Goal: Task Accomplishment & Management: Manage account settings

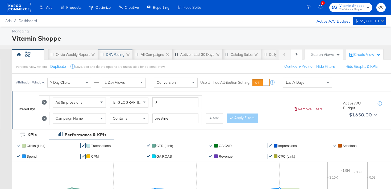
click at [115, 59] on div "DPA Pacing" at bounding box center [115, 54] width 35 height 11
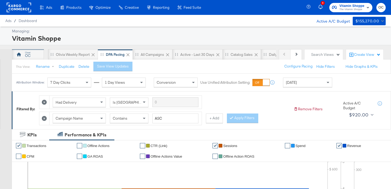
click at [41, 56] on div "OC" at bounding box center [28, 54] width 32 height 11
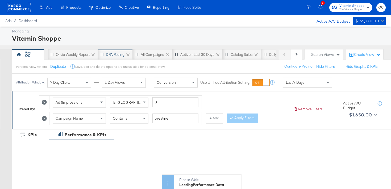
click at [114, 54] on div "DPA Pacing" at bounding box center [115, 54] width 19 height 5
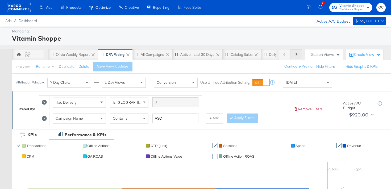
click at [297, 54] on icon at bounding box center [296, 54] width 3 height 3
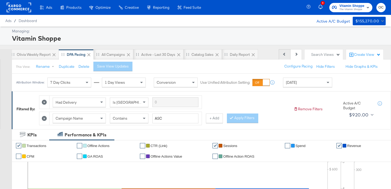
click at [287, 55] on button "Previous" at bounding box center [285, 54] width 12 height 11
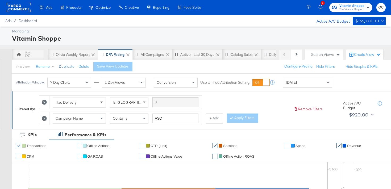
click at [71, 67] on button "Duplicate" at bounding box center [67, 66] width 16 height 5
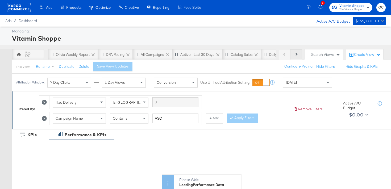
click at [299, 56] on button "Next" at bounding box center [296, 54] width 11 height 11
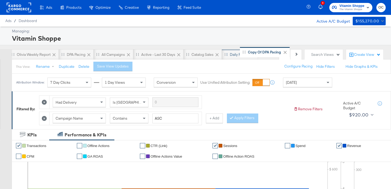
scroll to position [0, 41]
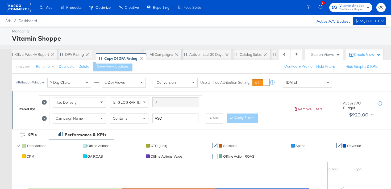
drag, startPoint x: 248, startPoint y: 55, endPoint x: 96, endPoint y: 59, distance: 152.2
click at [96, 59] on div "OC Olivia Weekly Report DPA Pacing All Campaigns Active - Last 30 Days Catalog …" at bounding box center [103, 54] width 264 height 11
click at [43, 68] on button "Rename" at bounding box center [46, 67] width 28 height 10
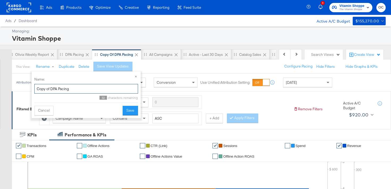
drag, startPoint x: 76, startPoint y: 89, endPoint x: 25, endPoint y: 88, distance: 50.8
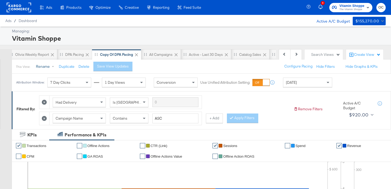
click at [51, 67] on button "Rename" at bounding box center [46, 67] width 28 height 10
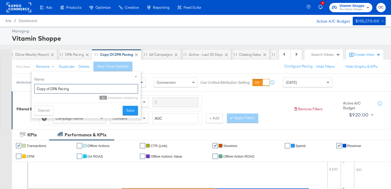
drag, startPoint x: 77, startPoint y: 90, endPoint x: 22, endPoint y: 86, distance: 54.9
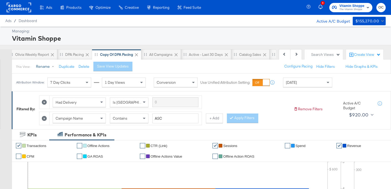
click at [46, 67] on button "Rename" at bounding box center [46, 67] width 28 height 10
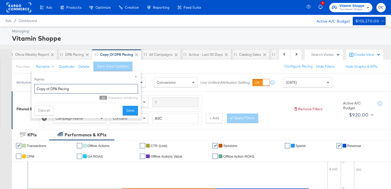
click at [53, 89] on input "Copy of DPA Pacing" at bounding box center [86, 89] width 104 height 10
type input "OPP Store Awareness Report"
click at [131, 111] on button "Save" at bounding box center [130, 111] width 15 height 10
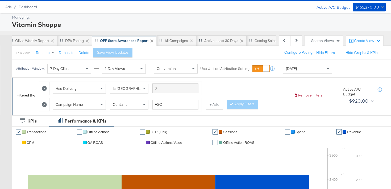
scroll to position [15, 0]
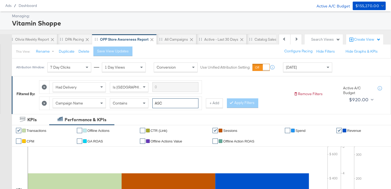
drag, startPoint x: 167, startPoint y: 105, endPoint x: 131, endPoint y: 105, distance: 35.1
click at [131, 105] on div "Campaign Name Contains ASC" at bounding box center [126, 103] width 146 height 10
type input "OPP"
click at [239, 100] on button "Apply Filters" at bounding box center [242, 103] width 31 height 10
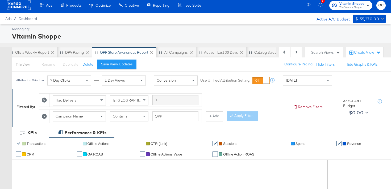
scroll to position [1, 0]
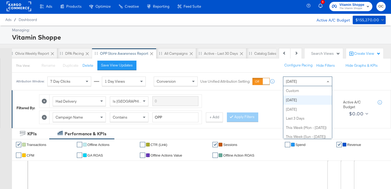
click at [289, 82] on span "Today" at bounding box center [291, 81] width 11 height 5
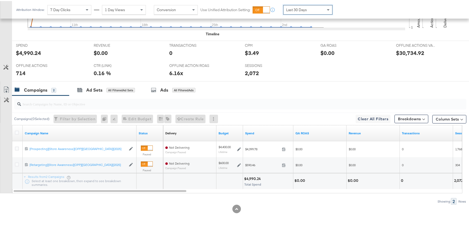
scroll to position [0, 27]
click at [391, 120] on button "Column Sets" at bounding box center [449, 118] width 34 height 9
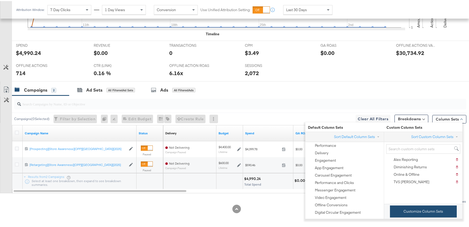
click at [391, 189] on button "Customize Column Sets" at bounding box center [423, 211] width 67 height 12
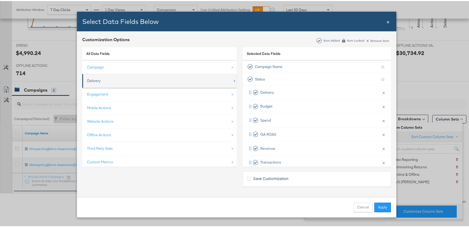
click at [196, 84] on div "Delivery" at bounding box center [160, 79] width 146 height 11
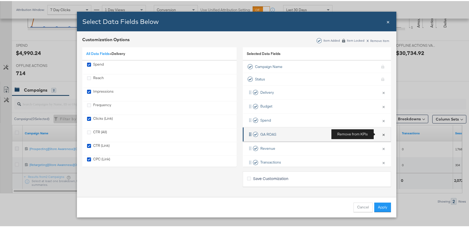
click at [380, 133] on button "×" at bounding box center [383, 133] width 7 height 11
click at [380, 134] on button "×" at bounding box center [383, 133] width 7 height 11
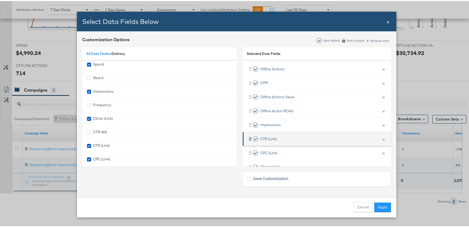
scroll to position [80, 0]
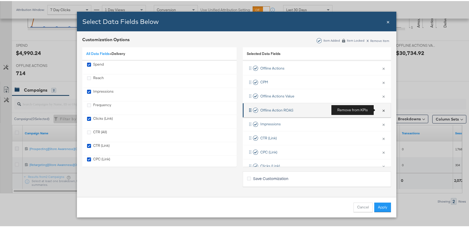
click at [380, 111] on button "×" at bounding box center [383, 109] width 7 height 11
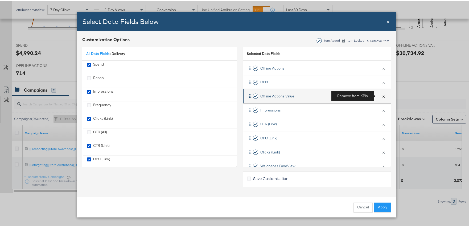
click at [380, 96] on button "×" at bounding box center [383, 95] width 7 height 11
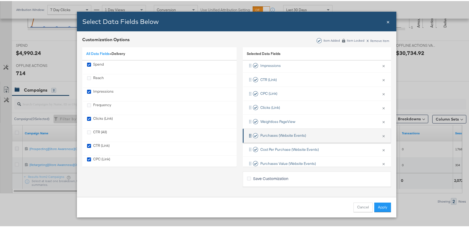
scroll to position [113, 0]
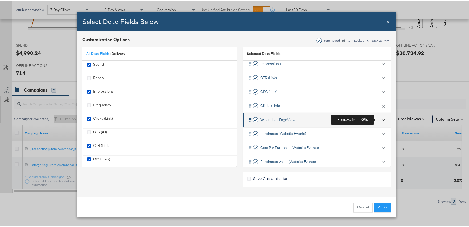
click at [380, 120] on button "×" at bounding box center [383, 118] width 7 height 11
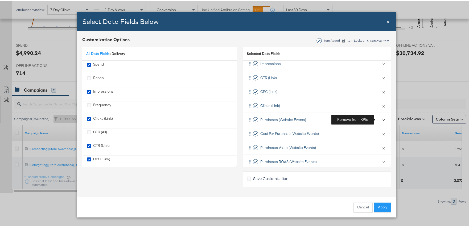
click at [380, 120] on button "×" at bounding box center [383, 118] width 7 height 11
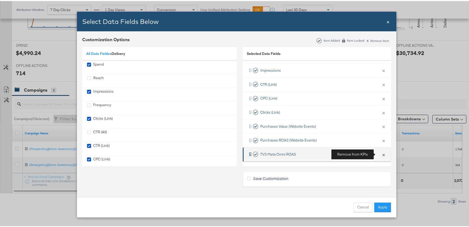
click at [380, 154] on button "×" at bounding box center [383, 153] width 7 height 11
click at [380, 155] on button "×" at bounding box center [383, 153] width 7 height 11
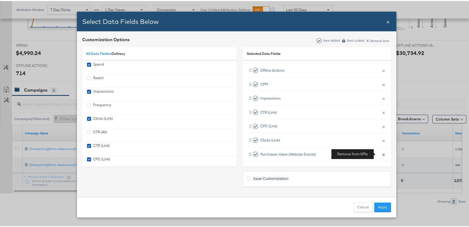
click at [380, 155] on button "×" at bounding box center [383, 153] width 7 height 11
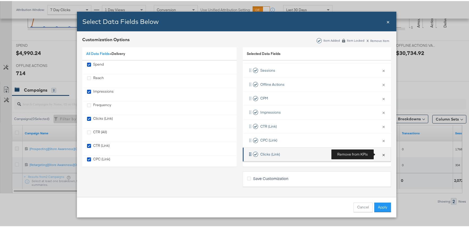
click at [380, 155] on button "×" at bounding box center [383, 153] width 7 height 11
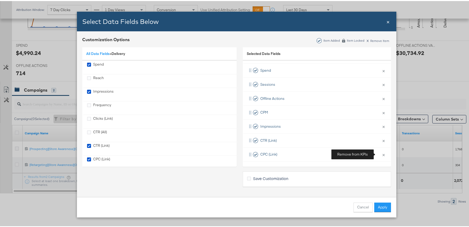
scroll to position [50, 0]
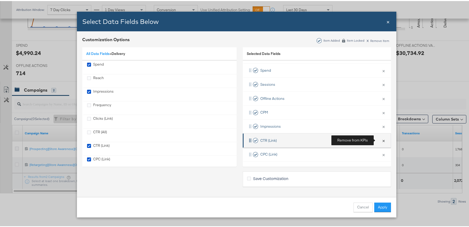
click at [380, 140] on button "×" at bounding box center [383, 139] width 7 height 11
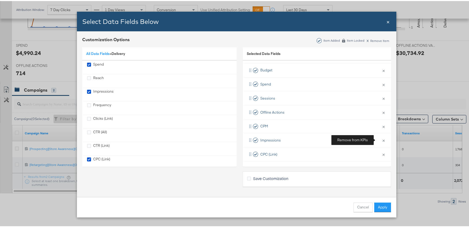
scroll to position [36, 0]
drag, startPoint x: 247, startPoint y: 140, endPoint x: 252, endPoint y: 97, distance: 43.4
click at [252, 97] on div "Delivery × Remove from KPIs Budget × Remove from KPIs Spend × Remove from KPIs …" at bounding box center [317, 104] width 148 height 112
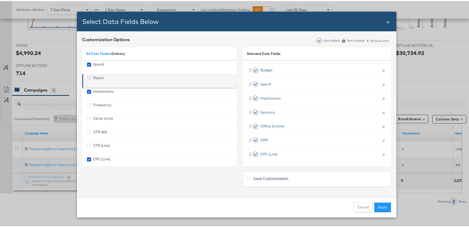
click at [88, 78] on icon "Reach" at bounding box center [89, 77] width 4 height 4
click at [0, 0] on input "Reach" at bounding box center [0, 0] width 0 height 0
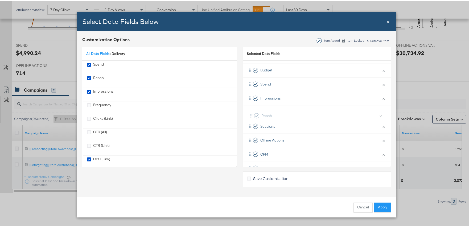
drag, startPoint x: 246, startPoint y: 139, endPoint x: 250, endPoint y: 112, distance: 27.4
click at [250, 112] on div "Delivery × Remove from KPIs Budget × Remove from KPIs Spend × Remove from KPIs …" at bounding box center [317, 111] width 148 height 126
drag, startPoint x: 247, startPoint y: 140, endPoint x: 249, endPoint y: 112, distance: 28.5
click at [249, 112] on div "Delivery × Remove from KPIs Budget × Remove from KPIs Spend × Remove from KPIs …" at bounding box center [317, 98] width 148 height 126
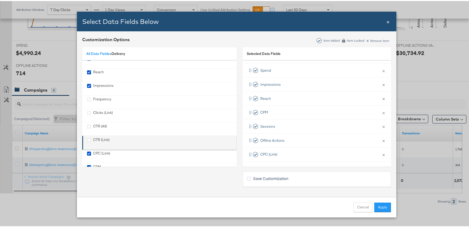
scroll to position [10, 0]
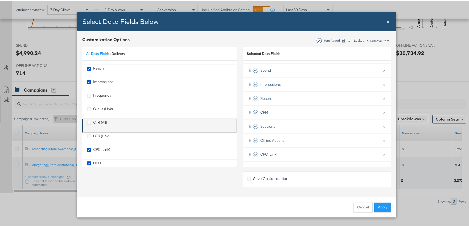
click at [89, 122] on div "CTR (All)" at bounding box center [97, 124] width 20 height 11
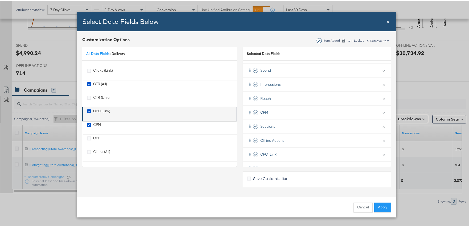
scroll to position [48, 0]
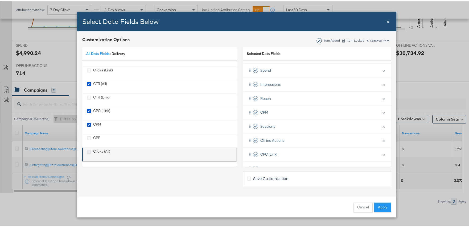
click at [87, 150] on icon "Clicks (All)" at bounding box center [89, 151] width 4 height 4
click at [0, 0] on input "Clicks (All)" at bounding box center [0, 0] width 0 height 0
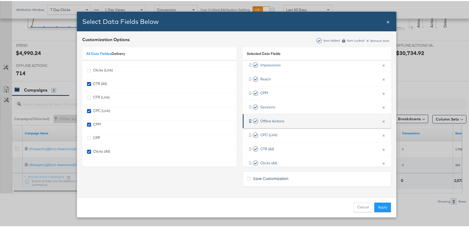
scroll to position [78, 0]
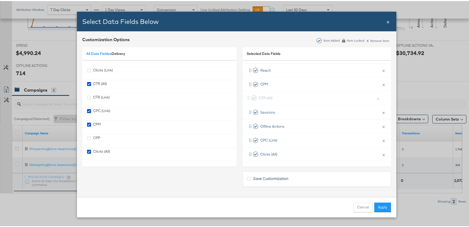
drag, startPoint x: 247, startPoint y: 139, endPoint x: 248, endPoint y: 96, distance: 43.6
click at [248, 96] on div "Delivery × Remove from KPIs Budget × Remove from KPIs Spend × Remove from KPIs …" at bounding box center [317, 83] width 148 height 154
drag, startPoint x: 247, startPoint y: 153, endPoint x: 255, endPoint y: 109, distance: 44.9
click at [255, 109] on div "Delivery × Remove from KPIs Budget × Remove from KPIs Spend × Remove from KPIs …" at bounding box center [317, 83] width 148 height 154
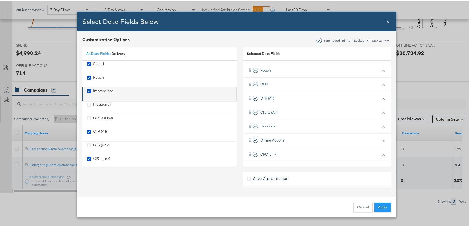
scroll to position [0, 0]
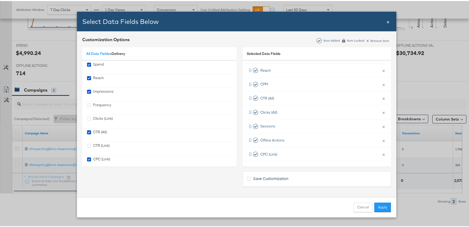
click at [104, 55] on div "All Data Fields » Delivery" at bounding box center [159, 53] width 154 height 14
click at [105, 53] on link "All Data Fields" at bounding box center [97, 52] width 23 height 5
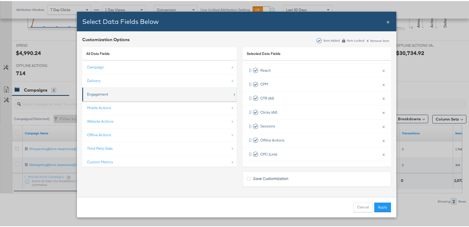
click at [122, 92] on div "Engagement" at bounding box center [160, 93] width 146 height 11
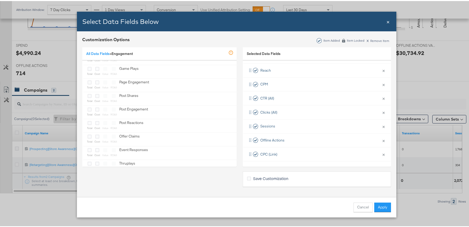
scroll to position [160, 0]
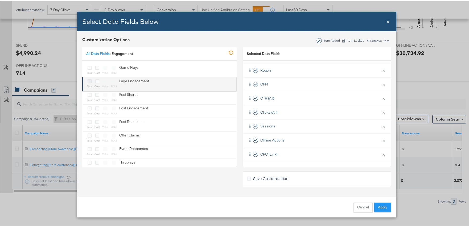
click at [88, 80] on icon "Bulk Add Locations Modal" at bounding box center [90, 80] width 4 height 4
click at [0, 0] on input "Bulk Add Locations Modal" at bounding box center [0, 0] width 0 height 0
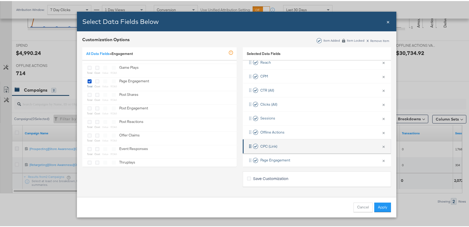
scroll to position [92, 0]
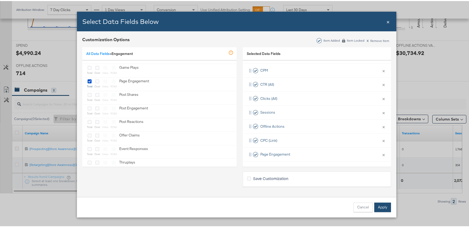
click at [377, 189] on button "Apply" at bounding box center [382, 207] width 17 height 10
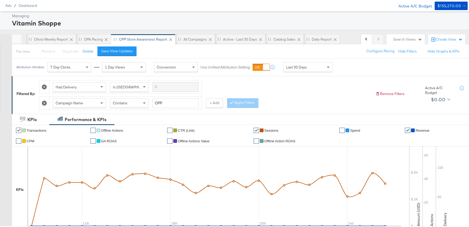
scroll to position [0, 0]
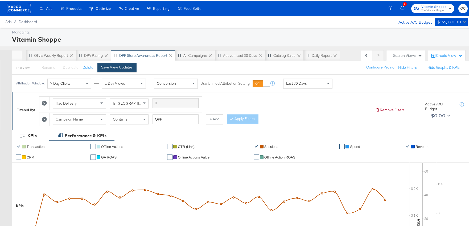
click at [118, 69] on button "Save View Updates" at bounding box center [116, 67] width 39 height 10
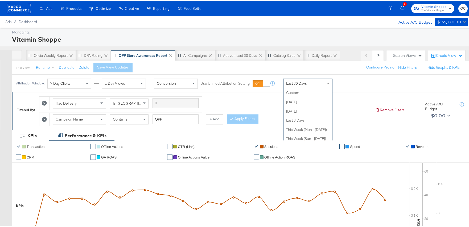
click at [301, 85] on div "Last 30 Days" at bounding box center [307, 82] width 49 height 9
click at [358, 87] on div "Start: Oct 6th 2025 to End: Oct 6th 2025" at bounding box center [353, 83] width 40 height 10
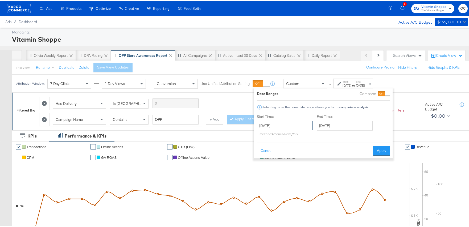
click at [302, 124] on input "October 6th 2025" at bounding box center [285, 125] width 56 height 10
click at [264, 138] on span "‹" at bounding box center [263, 136] width 8 height 8
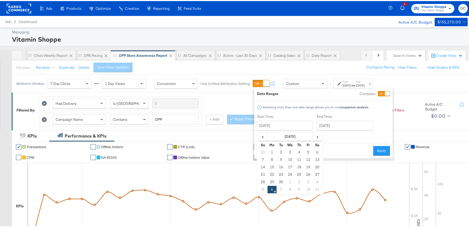
drag, startPoint x: 264, startPoint y: 160, endPoint x: 271, endPoint y: 155, distance: 8.1
click at [264, 159] on td "7" at bounding box center [262, 158] width 9 height 7
type input "September 7th 2025"
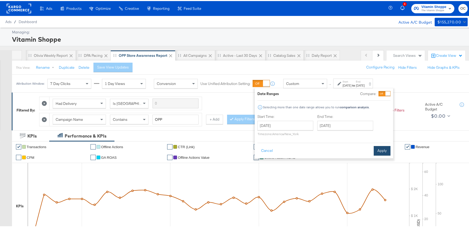
click at [380, 151] on button "Apply" at bounding box center [382, 150] width 17 height 10
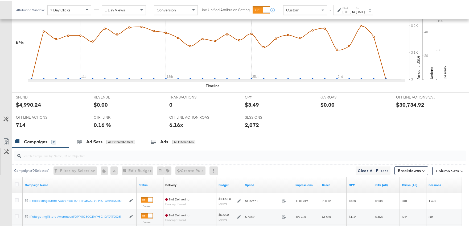
scroll to position [216, 0]
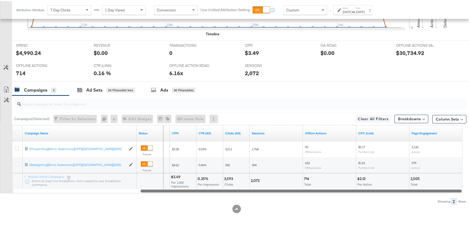
drag, startPoint x: 328, startPoint y: 190, endPoint x: 456, endPoint y: 185, distance: 128.3
click at [391, 185] on div "Campaign Name Status Reach CPM CTR (All) Clicks (All) Sessions Offline Actions …" at bounding box center [237, 158] width 450 height 68
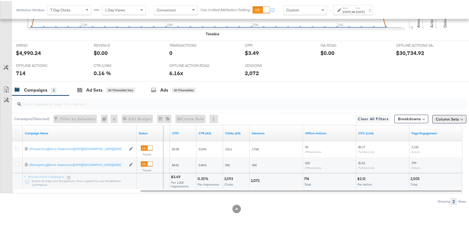
click at [391, 118] on button "Column Sets" at bounding box center [449, 118] width 34 height 9
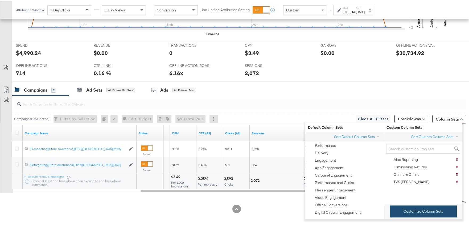
click at [391, 189] on button "Customize Column Sets" at bounding box center [423, 211] width 67 height 12
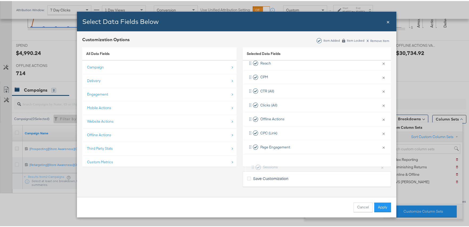
scroll to position [92, 0]
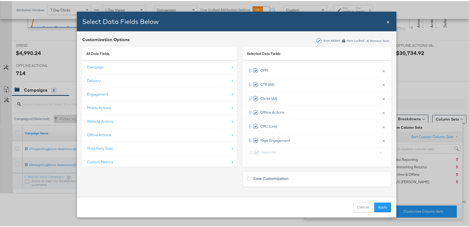
drag, startPoint x: 246, startPoint y: 144, endPoint x: 249, endPoint y: 153, distance: 9.9
click at [249, 153] on div "Delivery × Remove from KPIs Budget × Remove from KPIs Spend × Remove from KPIs …" at bounding box center [317, 77] width 148 height 168
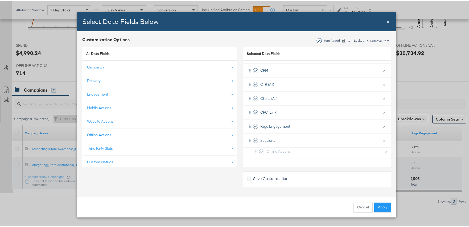
drag, startPoint x: 247, startPoint y: 118, endPoint x: 254, endPoint y: 155, distance: 37.0
click at [254, 156] on div "Delivery × Remove from KPIs Budget × Remove from KPIs Spend × Remove from KPIs …" at bounding box center [317, 77] width 148 height 168
click at [380, 189] on button "Apply" at bounding box center [382, 207] width 17 height 10
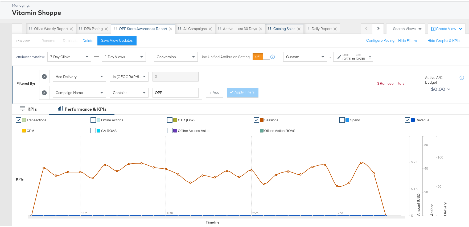
scroll to position [0, 0]
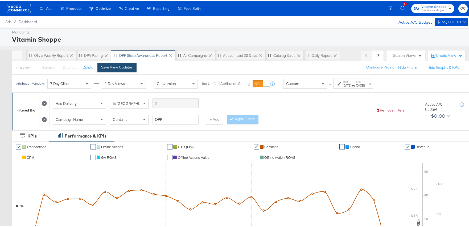
click at [126, 68] on div "Save View Updates" at bounding box center [117, 66] width 32 height 5
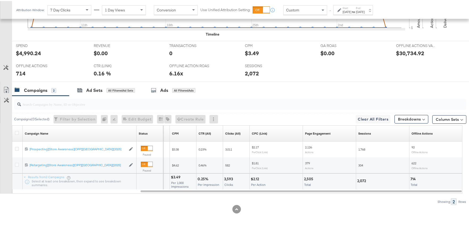
scroll to position [216, 0]
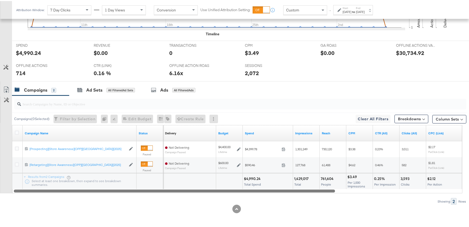
drag, startPoint x: 354, startPoint y: 189, endPoint x: 207, endPoint y: 184, distance: 146.7
click at [207, 184] on div "Campaign Name Status Delivery Sorting Unavailable Budget Spend Impressions Reac…" at bounding box center [237, 158] width 450 height 68
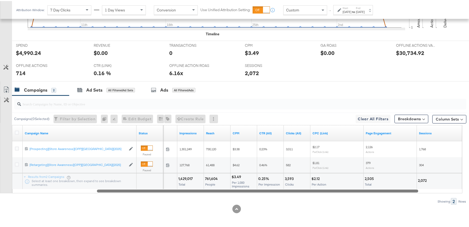
drag, startPoint x: 331, startPoint y: 190, endPoint x: 415, endPoint y: 189, distance: 83.8
click at [391, 189] on div at bounding box center [257, 190] width 321 height 5
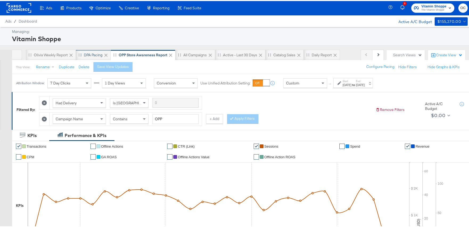
scroll to position [0, 0]
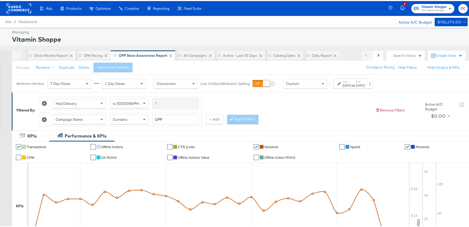
click at [31, 10] on rect at bounding box center [19, 8] width 24 height 10
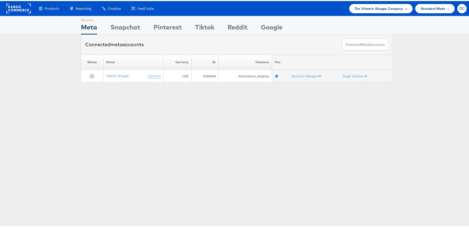
click at [368, 4] on div "The Vitamin Shoppe Company" at bounding box center [380, 7] width 63 height 9
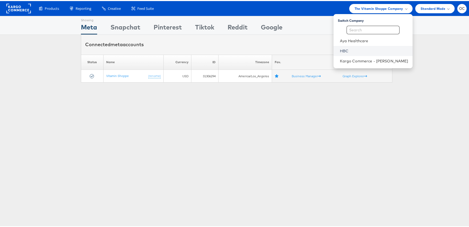
click at [359, 50] on link "HBC" at bounding box center [374, 49] width 68 height 5
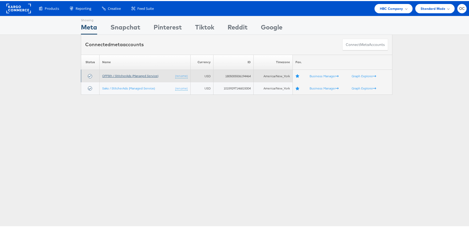
click at [119, 73] on link "OFF5th / StitcherAds (Managed Service)" at bounding box center [130, 75] width 56 height 4
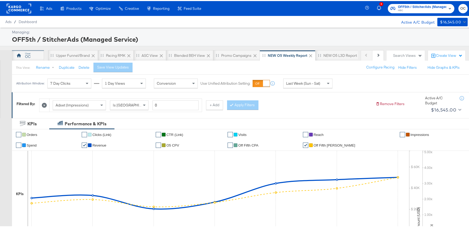
click at [26, 55] on div "OC" at bounding box center [28, 55] width 6 height 5
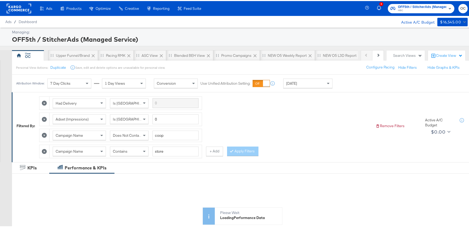
click at [301, 86] on div "[DATE]" at bounding box center [307, 82] width 49 height 9
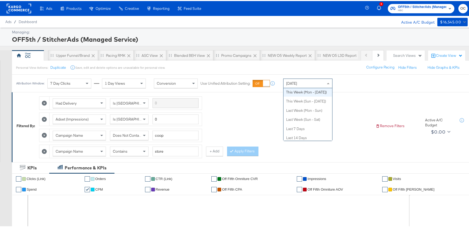
scroll to position [42, 0]
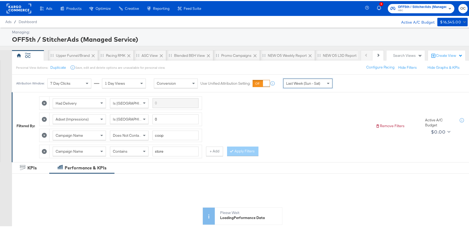
click at [48, 151] on div at bounding box center [44, 150] width 10 height 13
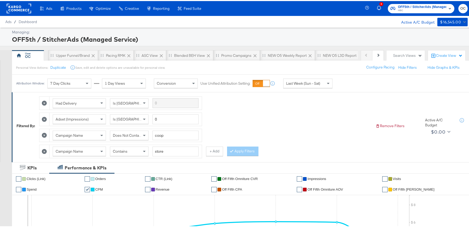
click at [46, 150] on icon at bounding box center [44, 150] width 5 height 5
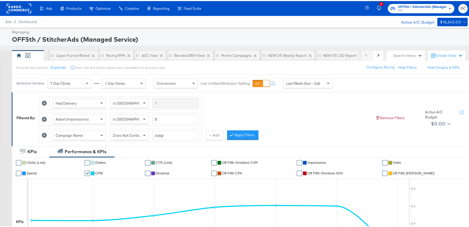
click at [228, 135] on button "Apply Filters" at bounding box center [242, 135] width 31 height 10
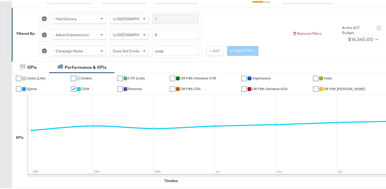
scroll to position [0, 0]
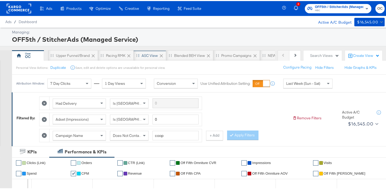
click at [144, 56] on div "ASC View" at bounding box center [150, 54] width 16 height 5
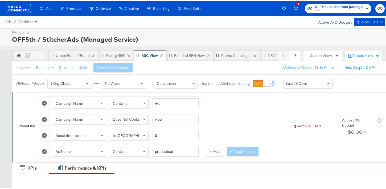
click at [300, 85] on div "Last 28 Days" at bounding box center [307, 82] width 49 height 9
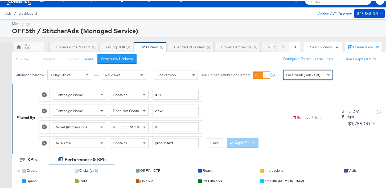
scroll to position [9, 0]
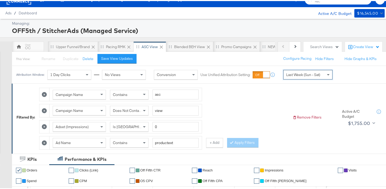
click at [46, 143] on icon at bounding box center [44, 141] width 5 height 5
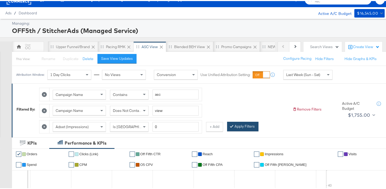
click at [244, 128] on button "Apply Filters" at bounding box center [242, 126] width 31 height 10
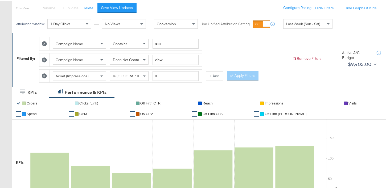
scroll to position [59, 0]
click at [209, 76] on button "+ Add" at bounding box center [214, 76] width 17 height 10
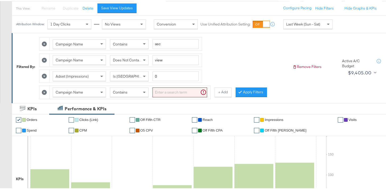
click at [169, 93] on input "search" at bounding box center [179, 91] width 55 height 10
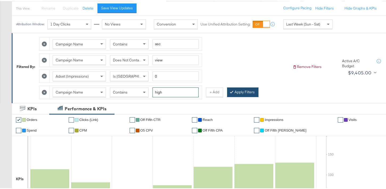
type input "high"
click at [237, 93] on button "Apply Filters" at bounding box center [242, 91] width 31 height 10
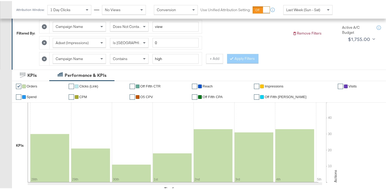
scroll to position [84, 0]
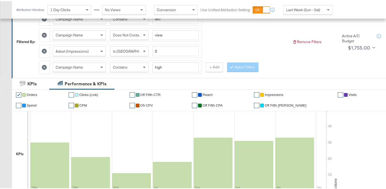
click at [133, 68] on div "Contains" at bounding box center [129, 66] width 38 height 9
click at [233, 67] on div at bounding box center [233, 66] width 4 height 5
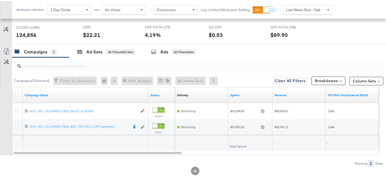
scroll to position [286, 0]
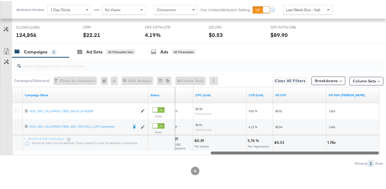
drag, startPoint x: 177, startPoint y: 152, endPoint x: 376, endPoint y: 148, distance: 198.8
click at [376, 148] on div "Campaign Name Status CPM CPC (Link) CTR (Link) O5 CPV Off Fifth LC ROAS 1202325…" at bounding box center [195, 120] width 367 height 68
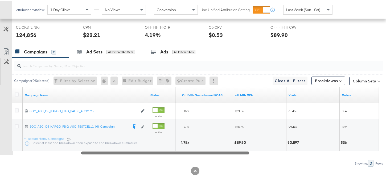
drag, startPoint x: 264, startPoint y: 151, endPoint x: 132, endPoint y: 152, distance: 132.2
click at [132, 152] on div at bounding box center [165, 152] width 168 height 5
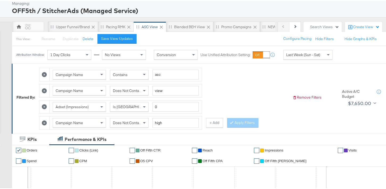
scroll to position [18, 0]
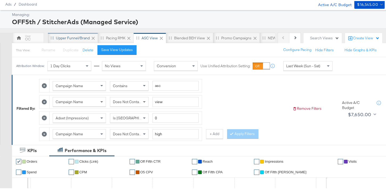
click at [76, 38] on div "Upper Funnel/Brand" at bounding box center [73, 37] width 34 height 5
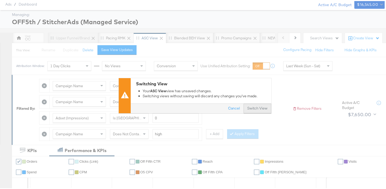
click at [254, 108] on button "Switch View" at bounding box center [257, 108] width 28 height 10
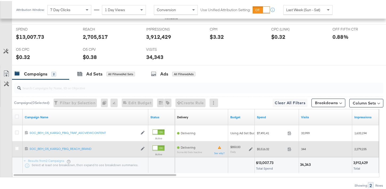
scroll to position [232, 0]
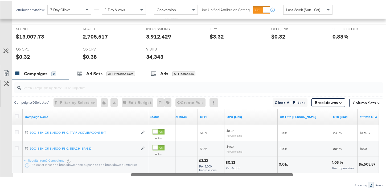
drag, startPoint x: 173, startPoint y: 172, endPoint x: 290, endPoint y: 162, distance: 117.5
click at [290, 162] on div "Campaign Name Status Off Fifth Omnichannel ROAS CPM CPC (Link) Off Fifth LC ROA…" at bounding box center [195, 142] width 367 height 68
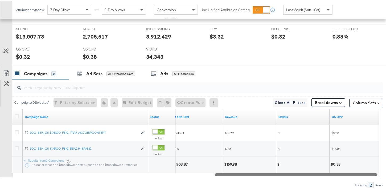
drag, startPoint x: 263, startPoint y: 173, endPoint x: 347, endPoint y: 165, distance: 84.5
click at [347, 165] on div "Campaign Name Status off fifth CPA Revenue Orders O5 CPV 120231139760170612 SOC…" at bounding box center [195, 142] width 367 height 68
click at [259, 171] on div "$159.98" at bounding box center [249, 164] width 53 height 16
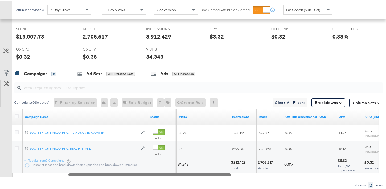
drag, startPoint x: 261, startPoint y: 174, endPoint x: 115, endPoint y: 174, distance: 145.5
click at [115, 174] on div at bounding box center [149, 173] width 163 height 5
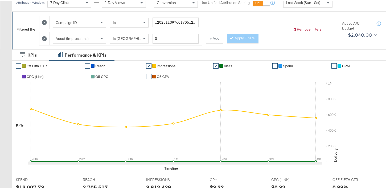
scroll to position [47, 0]
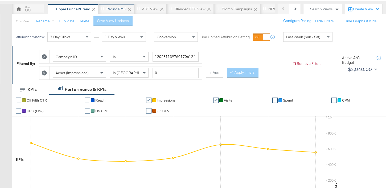
click at [114, 8] on div "Pacing RMK" at bounding box center [115, 8] width 19 height 5
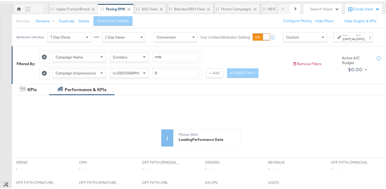
click at [296, 40] on div "Custom" at bounding box center [304, 36] width 43 height 9
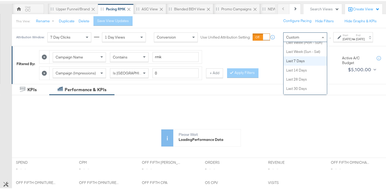
scroll to position [71, 0]
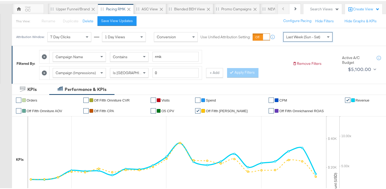
click at [129, 23] on button "Save View Updates" at bounding box center [116, 20] width 39 height 10
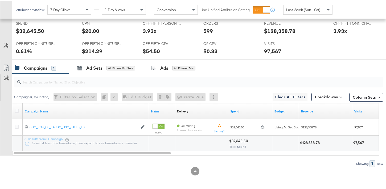
scroll to position [238, 0]
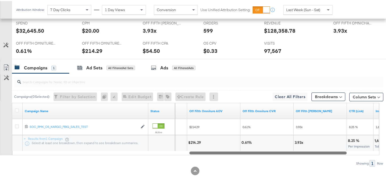
drag, startPoint x: 154, startPoint y: 152, endPoint x: 340, endPoint y: 143, distance: 185.9
click at [340, 143] on div "Campaign Name Status CPC (Link) Off Fifth Omniture AOV Off Fifth Omniture CVR O…" at bounding box center [195, 128] width 367 height 52
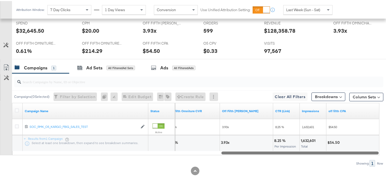
drag, startPoint x: 346, startPoint y: 151, endPoint x: 386, endPoint y: 152, distance: 39.9
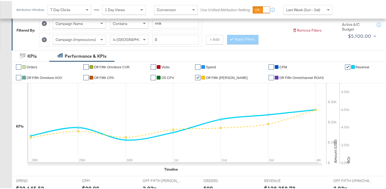
scroll to position [0, 0]
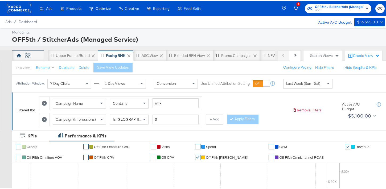
click at [26, 55] on div "OC" at bounding box center [28, 55] width 6 height 5
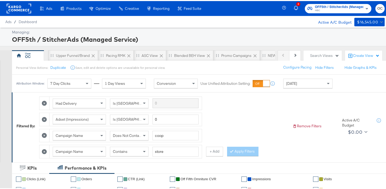
click at [289, 85] on span "Today" at bounding box center [291, 82] width 11 height 5
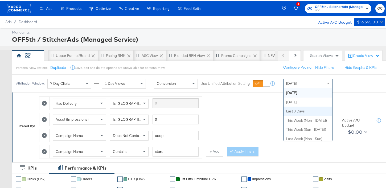
scroll to position [20, 0]
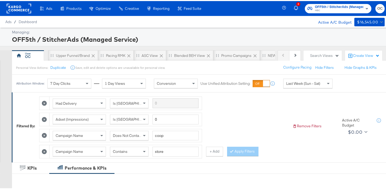
click at [46, 151] on icon at bounding box center [44, 150] width 5 height 5
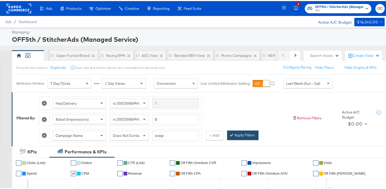
click at [244, 134] on button "Apply Filters" at bounding box center [242, 135] width 31 height 10
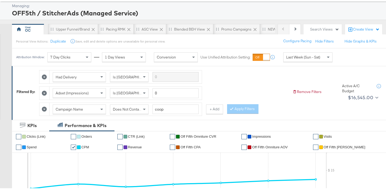
scroll to position [0, 0]
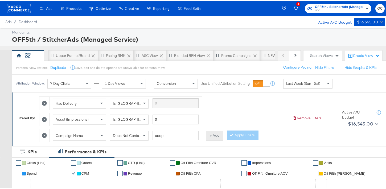
click at [212, 135] on button "+ Add" at bounding box center [214, 135] width 17 height 10
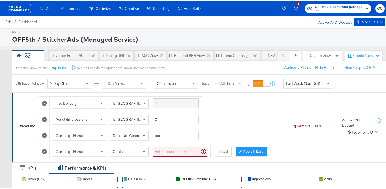
click at [127, 148] on div "Contains" at bounding box center [129, 150] width 38 height 9
click at [137, 150] on div "Contains" at bounding box center [129, 150] width 38 height 9
click at [176, 148] on input "search" at bounding box center [179, 151] width 55 height 10
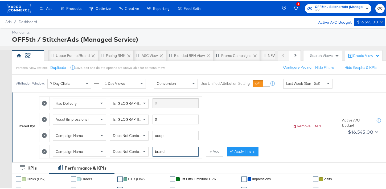
type input "brand"
click at [235, 153] on button "Apply Filters" at bounding box center [242, 151] width 31 height 10
click at [105, 55] on div "Pacing RMK" at bounding box center [116, 54] width 36 height 11
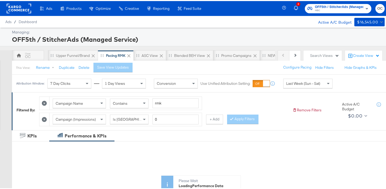
click at [294, 84] on span "Last Week (Sun - Sat)" at bounding box center [303, 82] width 34 height 5
click at [342, 87] on div "Oct 6th 2025" at bounding box center [346, 84] width 9 height 4
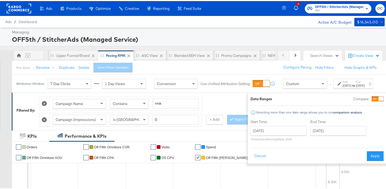
click at [378, 99] on div at bounding box center [380, 98] width 5 height 5
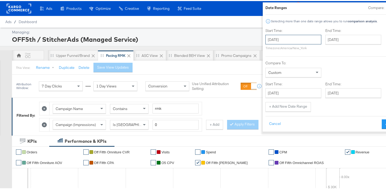
click at [269, 39] on input "October 6th 2025" at bounding box center [293, 39] width 56 height 10
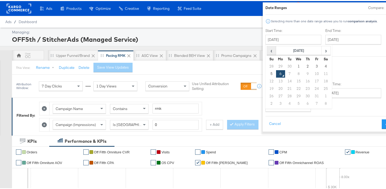
click at [267, 49] on span "‹" at bounding box center [271, 49] width 8 height 8
click at [267, 89] on td "21" at bounding box center [271, 87] width 9 height 7
type input "[DATE]"
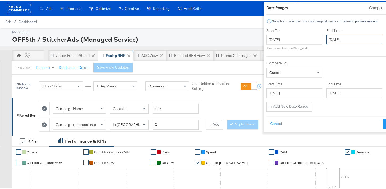
click at [326, 43] on input "October 6th 2025" at bounding box center [354, 39] width 56 height 10
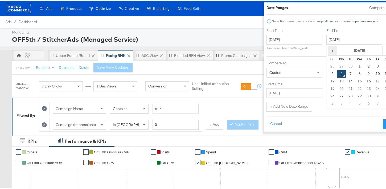
click at [328, 51] on span "‹" at bounding box center [332, 49] width 8 height 8
click at [382, 89] on td "27" at bounding box center [386, 87] width 9 height 7
type input "[DATE]"
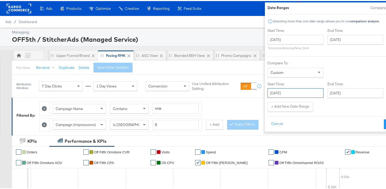
click at [285, 93] on input "October 6th 2025" at bounding box center [295, 92] width 56 height 10
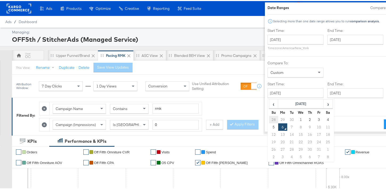
click at [269, 118] on td "28" at bounding box center [273, 118] width 9 height 7
type input "[DATE]"
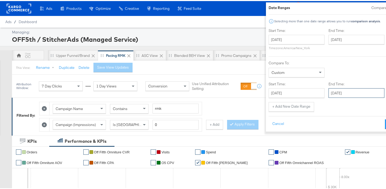
click at [333, 93] on input "October 6th 2025" at bounding box center [356, 92] width 56 height 10
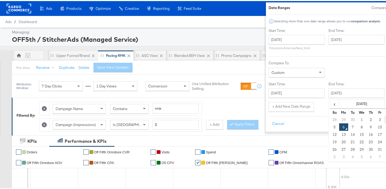
click at [384, 119] on td "4" at bounding box center [388, 118] width 9 height 7
type input "[DATE]"
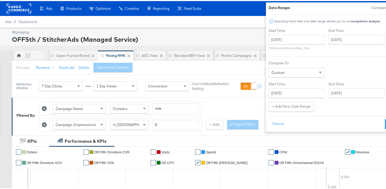
click at [385, 123] on button "Apply" at bounding box center [393, 123] width 17 height 10
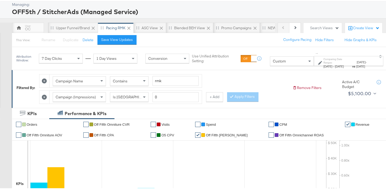
scroll to position [26, 0]
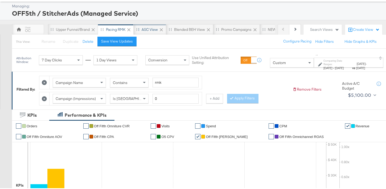
click at [143, 30] on div "ASC View" at bounding box center [150, 28] width 16 height 5
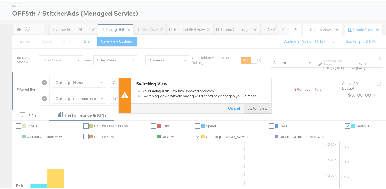
click at [256, 107] on button "Switch View" at bounding box center [257, 108] width 28 height 10
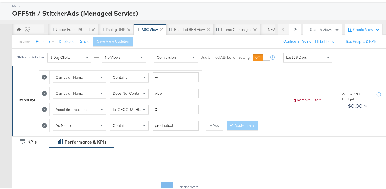
click at [290, 62] on div "Attribution Window: 1 Day Clicks No Views Conversion Use Unified Attribution Se…" at bounding box center [175, 57] width 327 height 18
click at [295, 59] on span "Last 28 Days" at bounding box center [296, 56] width 21 height 5
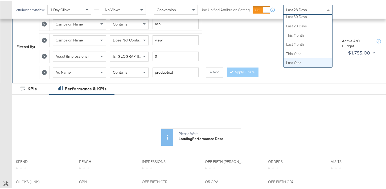
scroll to position [99, 0]
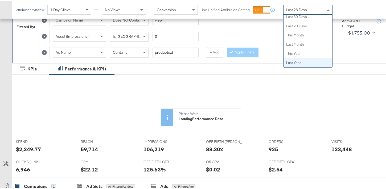
click at [42, 51] on div at bounding box center [44, 51] width 10 height 13
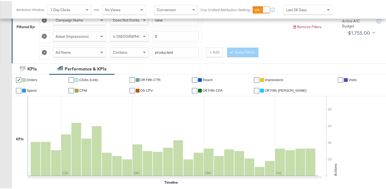
click at [45, 51] on icon at bounding box center [44, 51] width 5 height 5
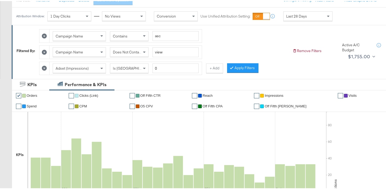
scroll to position [64, 0]
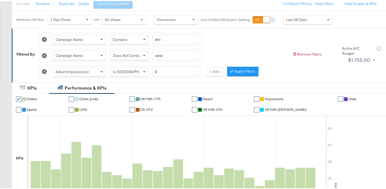
click at [286, 22] on div "Last 28 Days" at bounding box center [307, 18] width 49 height 9
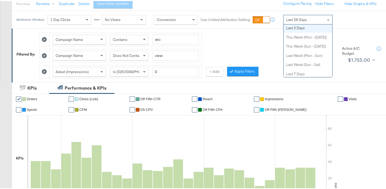
scroll to position [30, 0]
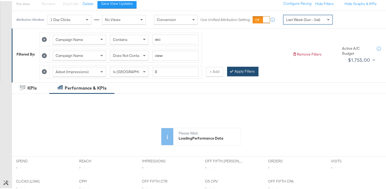
click at [250, 72] on button "Apply Filters" at bounding box center [242, 71] width 31 height 10
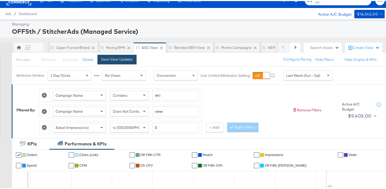
click at [121, 60] on div "Save View Updates" at bounding box center [117, 58] width 32 height 5
click at [301, 78] on div "Last Week (Sun - Sat)" at bounding box center [307, 74] width 49 height 9
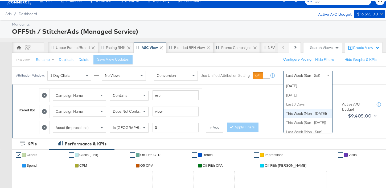
scroll to position [0, 0]
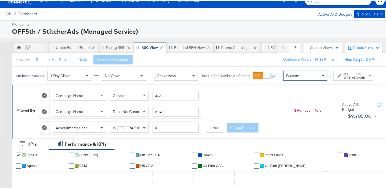
click at [342, 79] on div "Oct 6th 2025" at bounding box center [346, 76] width 9 height 4
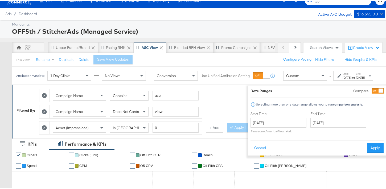
click at [360, 89] on div "Compare:" at bounding box center [368, 89] width 30 height 5
click at [378, 88] on div at bounding box center [380, 90] width 5 height 5
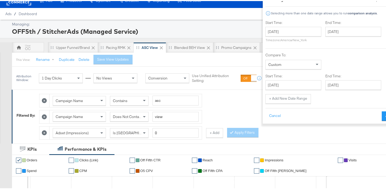
click at [265, 25] on div "Start Time: October 6th 2025 ‹ October 2025 › Su Mo Tu We Th Fr Sa 28 29 30 1 2…" at bounding box center [293, 31] width 56 height 24
click at [265, 32] on input "October 6th 2025" at bounding box center [293, 31] width 56 height 10
click at [267, 42] on span "‹" at bounding box center [271, 42] width 8 height 8
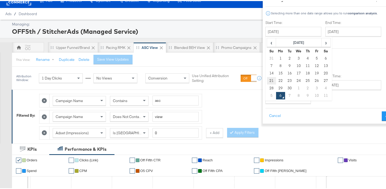
click at [267, 80] on td "21" at bounding box center [271, 79] width 9 height 7
type input "[DATE]"
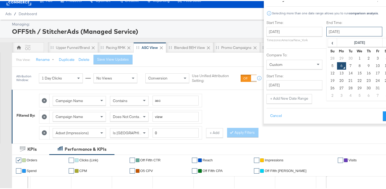
click at [327, 30] on input "October 6th 2025" at bounding box center [354, 31] width 56 height 10
click at [328, 41] on span "‹" at bounding box center [332, 42] width 8 height 8
click at [382, 80] on td "27" at bounding box center [386, 79] width 9 height 7
type input "[DATE]"
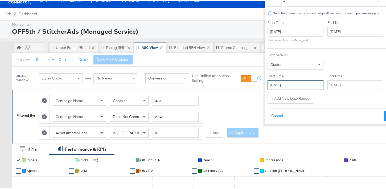
click at [283, 85] on input "October 6th 2025" at bounding box center [295, 84] width 56 height 10
click at [269, 110] on td "28" at bounding box center [273, 110] width 9 height 7
type input "[DATE]"
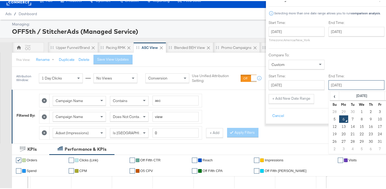
click at [328, 83] on input "October 6th 2025" at bounding box center [356, 84] width 56 height 10
click at [384, 111] on td "4" at bounding box center [388, 110] width 9 height 7
type input "[DATE]"
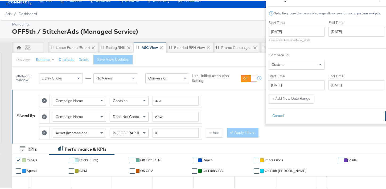
click at [385, 110] on button "Apply" at bounding box center [393, 115] width 17 height 10
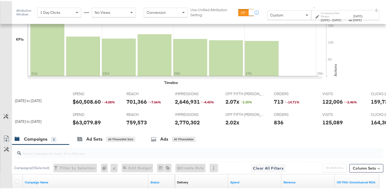
scroll to position [77, 0]
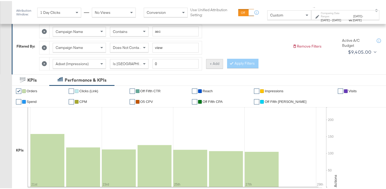
click at [217, 64] on button "+ Add" at bounding box center [214, 63] width 17 height 10
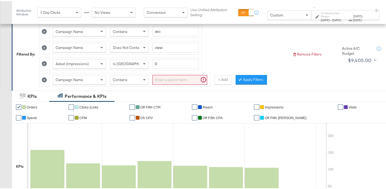
click at [168, 82] on input "search" at bounding box center [179, 79] width 55 height 10
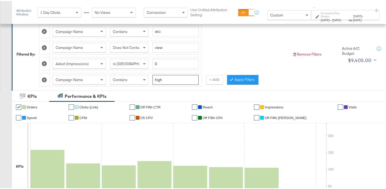
type input "high"
click at [248, 80] on button "Apply Filters" at bounding box center [242, 79] width 31 height 10
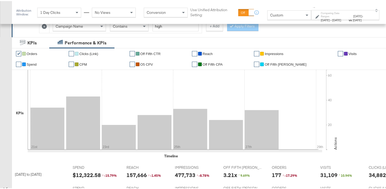
scroll to position [48, 0]
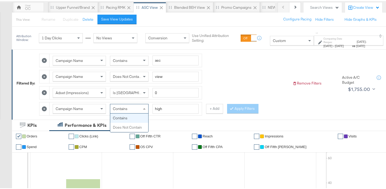
click at [126, 110] on span "Contains" at bounding box center [120, 107] width 15 height 5
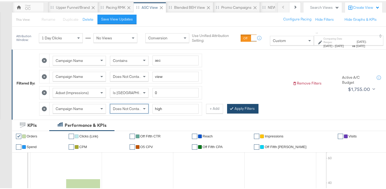
click at [233, 110] on button "Apply Filters" at bounding box center [242, 108] width 31 height 10
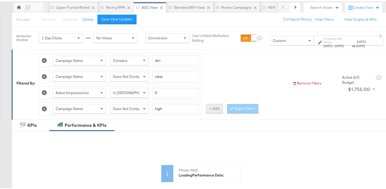
click at [209, 110] on button "+ Add" at bounding box center [214, 108] width 17 height 10
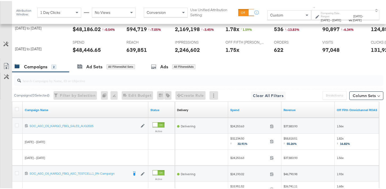
scroll to position [107, 0]
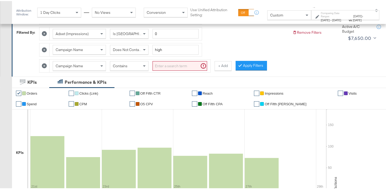
click at [164, 67] on input "search" at bounding box center [179, 65] width 55 height 10
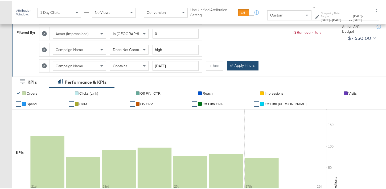
click at [232, 69] on button "Apply Filters" at bounding box center [242, 65] width 31 height 10
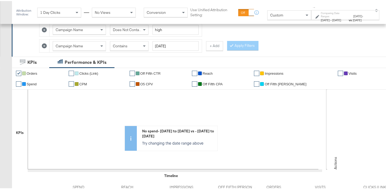
scroll to position [118, 0]
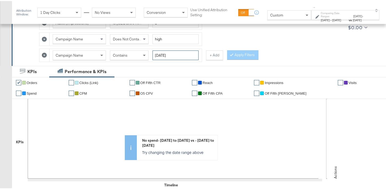
click at [167, 55] on input "aug25" at bounding box center [175, 54] width 46 height 10
type input "aug"
click at [245, 57] on button "Apply Filters" at bounding box center [242, 54] width 31 height 10
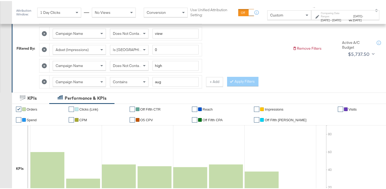
scroll to position [91, 0]
click at [130, 83] on div "Contains" at bounding box center [129, 81] width 38 height 9
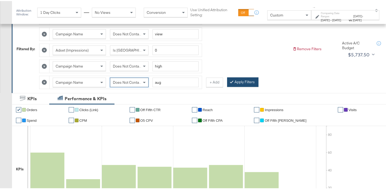
click at [249, 82] on button "Apply Filters" at bounding box center [242, 81] width 31 height 10
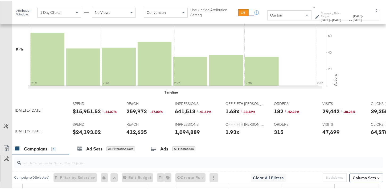
scroll to position [17, 0]
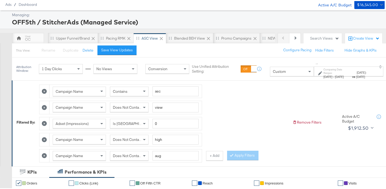
click at [45, 156] on icon at bounding box center [44, 154] width 5 height 5
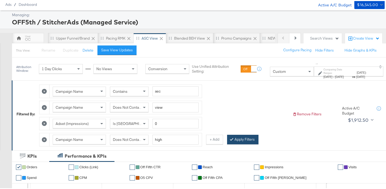
click at [254, 140] on button "Apply Filters" at bounding box center [242, 139] width 31 height 10
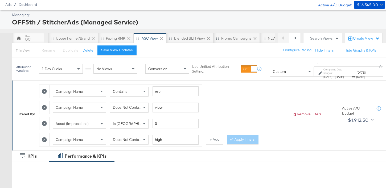
click at [323, 74] on div "Sep 21st 2025 - Sep 27th 2025" at bounding box center [337, 76] width 28 height 4
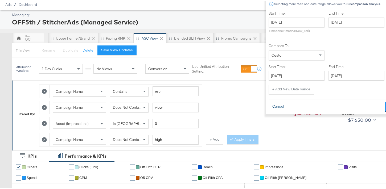
click at [268, 104] on button "Cancel" at bounding box center [277, 106] width 19 height 10
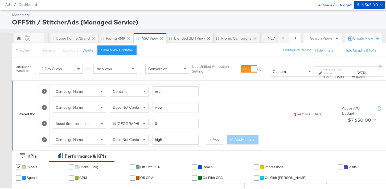
click at [323, 74] on span "[DATE]" at bounding box center [327, 76] width 9 height 4
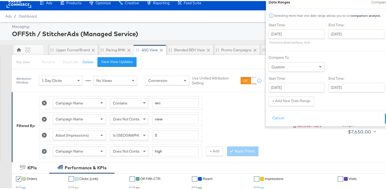
scroll to position [0, 0]
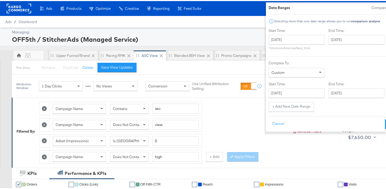
click at [390, 5] on div at bounding box center [392, 6] width 5 height 5
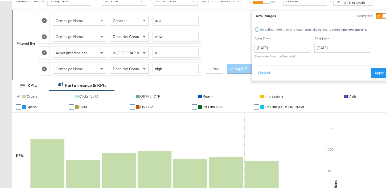
scroll to position [83, 0]
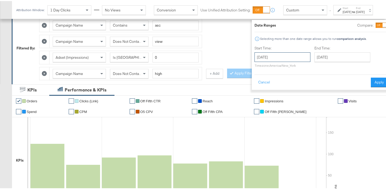
click at [276, 57] on input "[DATE]" at bounding box center [282, 56] width 56 height 10
click at [375, 27] on div at bounding box center [381, 24] width 12 height 5
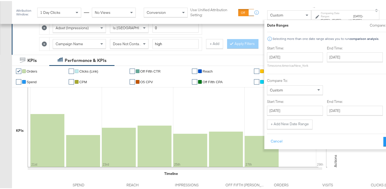
scroll to position [121, 0]
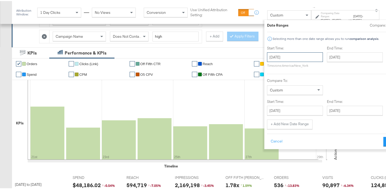
click at [275, 57] on input "[DATE]" at bounding box center [295, 56] width 56 height 10
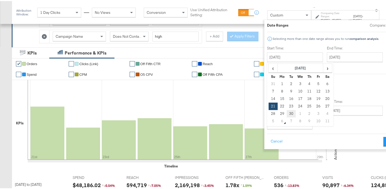
click at [287, 112] on td "30" at bounding box center [291, 112] width 9 height 7
type input "September 30th 2025"
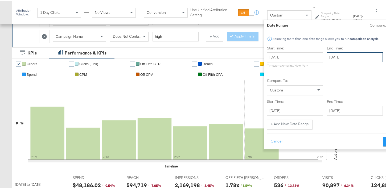
click at [336, 59] on input "September 30th 2025" at bounding box center [355, 56] width 56 height 10
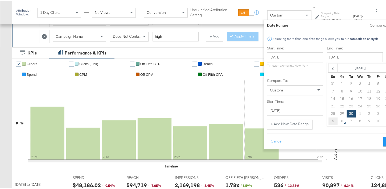
click at [328, 121] on td "5" at bounding box center [332, 120] width 9 height 7
type input "October 5th 2025"
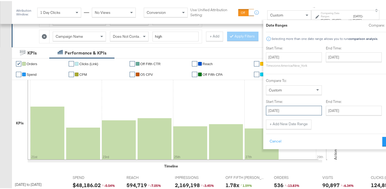
click at [291, 111] on input "[DATE]" at bounding box center [294, 110] width 56 height 10
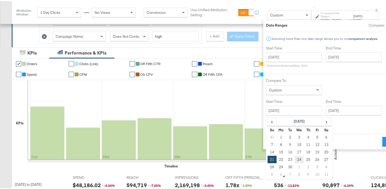
click at [295, 159] on td "24" at bounding box center [299, 158] width 9 height 7
type input "September 24th 2025"
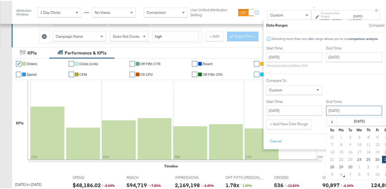
click at [329, 111] on input "[DATE]" at bounding box center [354, 110] width 56 height 10
click at [337, 167] on td "29" at bounding box center [341, 165] width 9 height 7
type input "September 29th 2025"
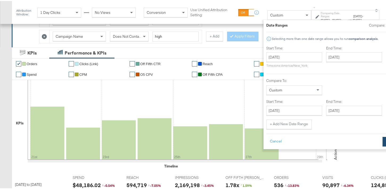
click at [382, 138] on button "Apply" at bounding box center [390, 141] width 17 height 10
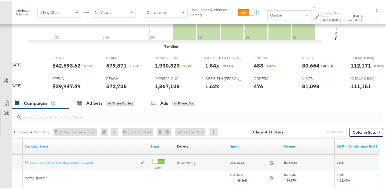
scroll to position [0, 0]
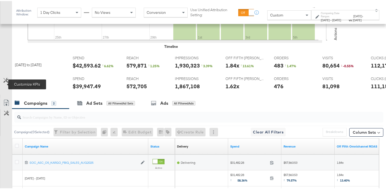
click at [6, 82] on icon at bounding box center [5, 79] width 5 height 5
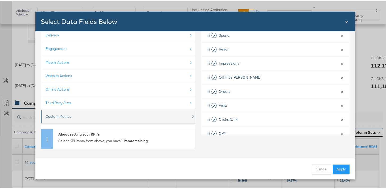
click at [118, 119] on div "Custom Metrics" at bounding box center [118, 115] width 146 height 11
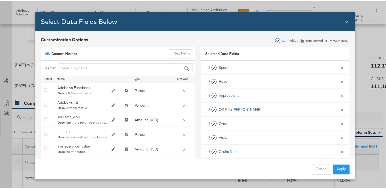
click at [47, 53] on span "All »" at bounding box center [48, 52] width 7 height 5
click at [45, 53] on link "All" at bounding box center [47, 52] width 4 height 5
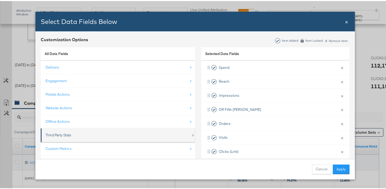
click at [78, 134] on div "Third Party Stats" at bounding box center [118, 134] width 146 height 11
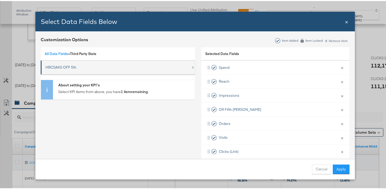
click at [59, 69] on div "HBCSAKS OFF 5th" at bounding box center [118, 66] width 146 height 11
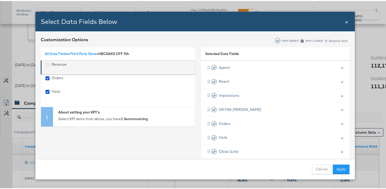
click at [46, 65] on icon "Revenue" at bounding box center [47, 64] width 4 height 4
click at [0, 0] on input "Revenue" at bounding box center [0, 0] width 0 height 0
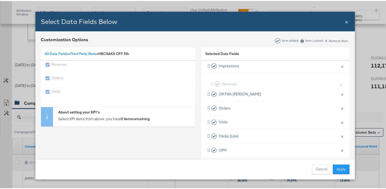
scroll to position [29, 0]
drag, startPoint x: 205, startPoint y: 152, endPoint x: 210, endPoint y: 86, distance: 66.0
click at [210, 86] on div "Spend × Remove from KPIs Reach × Remove from KPIs Impressions × Remove from KPI…" at bounding box center [275, 114] width 148 height 168
click at [343, 167] on button "Apply" at bounding box center [341, 169] width 17 height 10
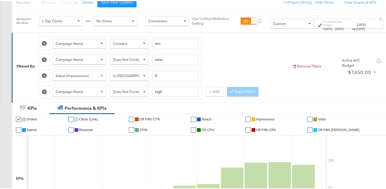
scroll to position [18, 0]
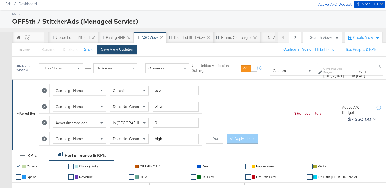
click at [130, 52] on button "Save View Updates" at bounding box center [116, 49] width 39 height 10
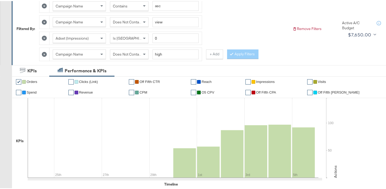
scroll to position [49, 0]
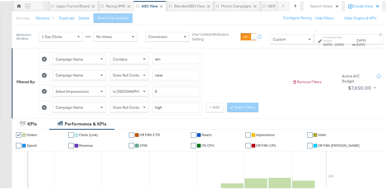
click at [44, 107] on icon at bounding box center [44, 106] width 5 height 5
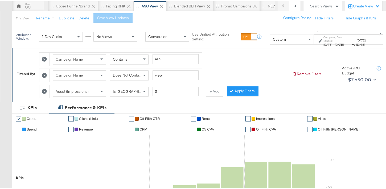
click at [270, 43] on div "Custom" at bounding box center [291, 38] width 43 height 9
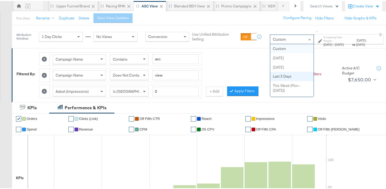
scroll to position [53, 0]
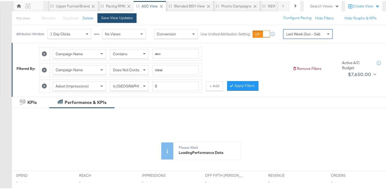
click at [125, 18] on div "Save View Updates" at bounding box center [117, 16] width 32 height 5
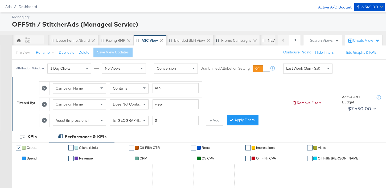
scroll to position [0, 0]
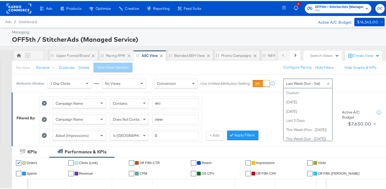
click at [308, 82] on span "Last Week (Sun - Sat)" at bounding box center [303, 82] width 34 height 5
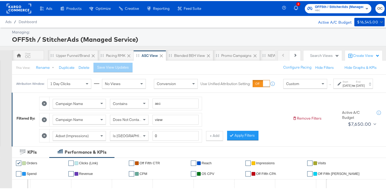
click at [356, 87] on div "Oct 6th 2025" at bounding box center [360, 84] width 9 height 4
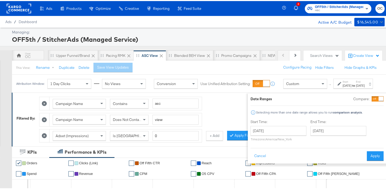
click at [378, 97] on div at bounding box center [380, 98] width 5 height 5
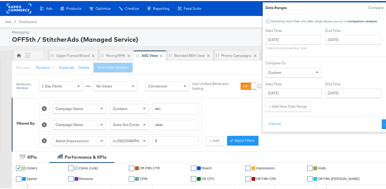
click at [280, 33] on div "Start Time: October 6th 2025 ‹ October 2025 › Su Mo Tu We Th Fr Sa 28 29 30 1 2…" at bounding box center [293, 39] width 56 height 24
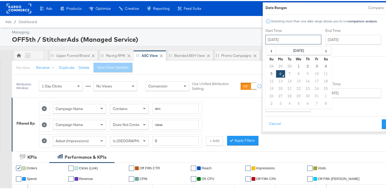
click at [283, 38] on input "October 6th 2025" at bounding box center [293, 39] width 56 height 10
click at [285, 66] on td "30" at bounding box center [289, 65] width 9 height 7
type input "September 30th 2025"
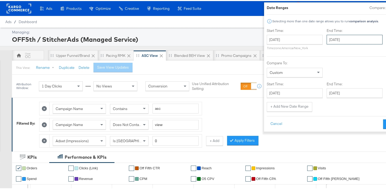
click at [326, 42] on input "October 6th 2025" at bounding box center [354, 39] width 56 height 10
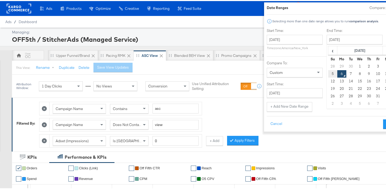
click at [328, 73] on td "5" at bounding box center [332, 72] width 9 height 7
type input "October 5th 2025"
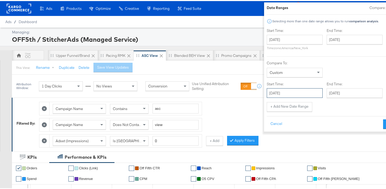
click at [287, 91] on input "October 6th 2025" at bounding box center [295, 92] width 56 height 10
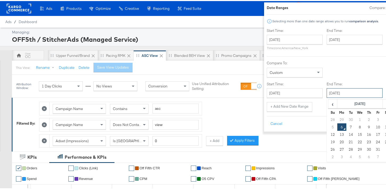
click at [333, 94] on input "October 6th 2025" at bounding box center [354, 92] width 56 height 10
click at [337, 119] on td "29" at bounding box center [341, 118] width 9 height 7
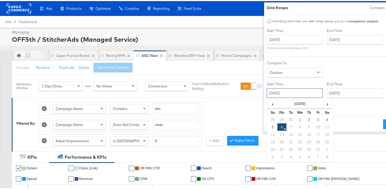
click at [286, 96] on input "October 6th 2025" at bounding box center [295, 92] width 56 height 10
click at [268, 104] on span "‹" at bounding box center [272, 103] width 8 height 8
click at [295, 141] on td "24" at bounding box center [299, 140] width 9 height 7
type input "September 24th 2025"
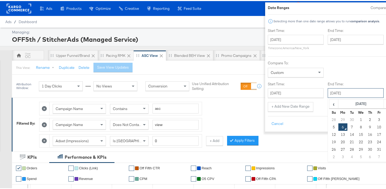
click at [336, 96] on input "October 6th 2025" at bounding box center [356, 92] width 56 height 10
click at [338, 119] on td "29" at bounding box center [342, 118] width 9 height 7
type input "September 29th 2025"
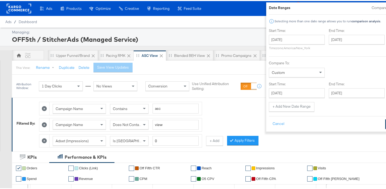
click at [385, 124] on button "Apply" at bounding box center [393, 123] width 17 height 10
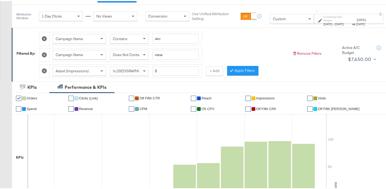
scroll to position [104, 0]
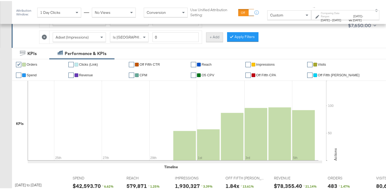
click at [213, 40] on button "+ Add" at bounding box center [214, 36] width 17 height 10
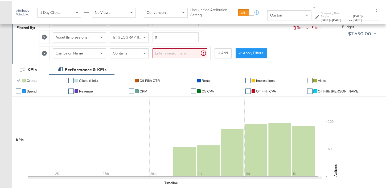
click at [131, 51] on div "Contains" at bounding box center [129, 52] width 38 height 9
click at [169, 54] on input "search" at bounding box center [179, 52] width 55 height 10
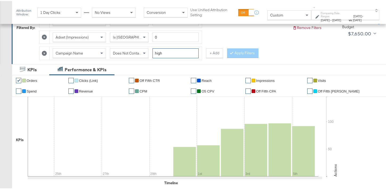
type input "high"
click at [232, 55] on div "Apply Filters" at bounding box center [242, 52] width 31 height 10
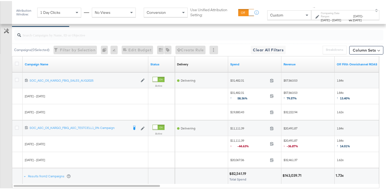
scroll to position [322, 0]
click at [277, 17] on div "Custom" at bounding box center [288, 14] width 43 height 9
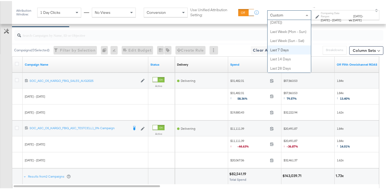
scroll to position [234, 0]
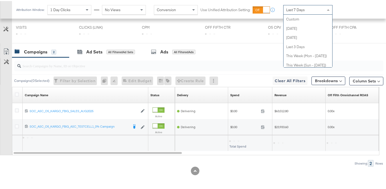
click at [315, 11] on div "Last 7 Days" at bounding box center [307, 8] width 49 height 9
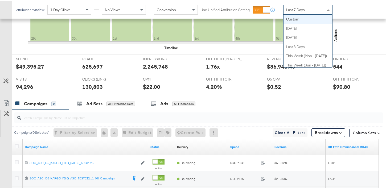
scroll to position [286, 0]
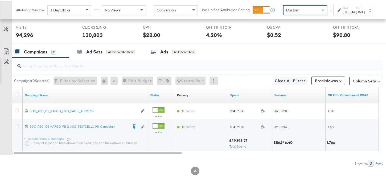
click at [356, 13] on div "Oct 6th 2025" at bounding box center [360, 11] width 9 height 4
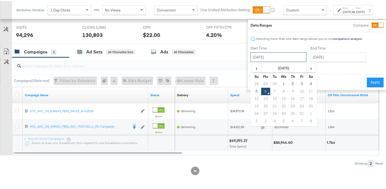
click at [271, 57] on input "October 6th 2025" at bounding box center [278, 56] width 56 height 10
drag, startPoint x: 265, startPoint y: 83, endPoint x: 278, endPoint y: 75, distance: 15.4
click at [270, 83] on td "30" at bounding box center [274, 82] width 9 height 7
type input "September 30th 2025"
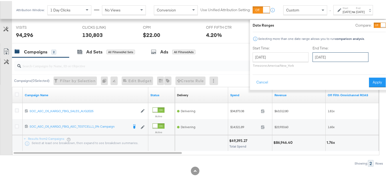
click at [315, 60] on input "October 6th 2025" at bounding box center [340, 56] width 56 height 10
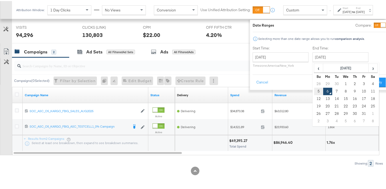
click at [314, 89] on td "5" at bounding box center [318, 90] width 9 height 7
type input "October 5th 2025"
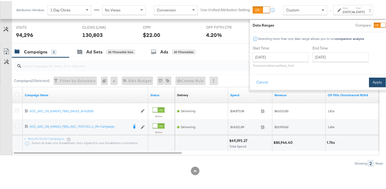
click at [369, 78] on button "Apply" at bounding box center [377, 82] width 17 height 10
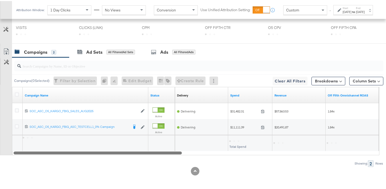
scroll to position [291, 0]
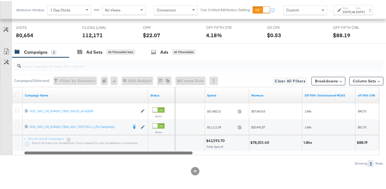
drag, startPoint x: 174, startPoint y: 152, endPoint x: 140, endPoint y: 150, distance: 34.2
click at [139, 150] on div "Campaign Name Status Delivery Sorting Unavailable Spend Revenue Off Fifth Omnic…" at bounding box center [195, 120] width 367 height 68
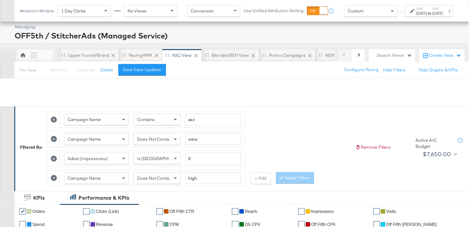
scroll to position [0, 0]
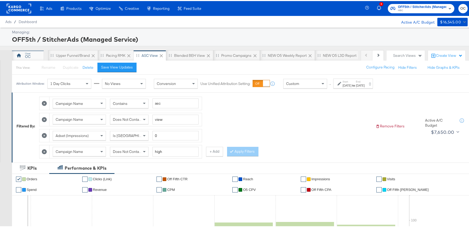
click at [27, 59] on div "OC" at bounding box center [28, 54] width 32 height 11
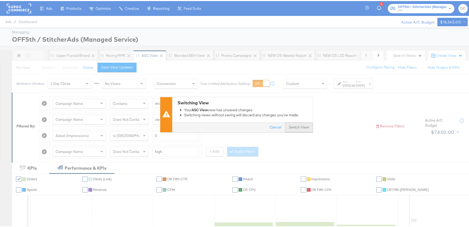
click at [297, 126] on button "Switch View" at bounding box center [299, 127] width 28 height 10
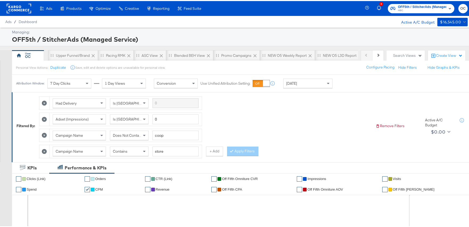
click at [47, 151] on icon at bounding box center [44, 150] width 5 height 5
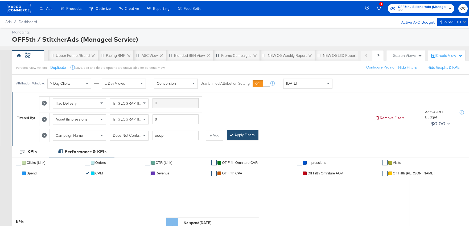
click at [242, 133] on button "Apply Filters" at bounding box center [242, 135] width 31 height 10
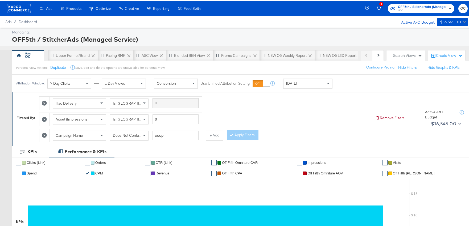
click at [309, 81] on div "Today" at bounding box center [307, 82] width 49 height 9
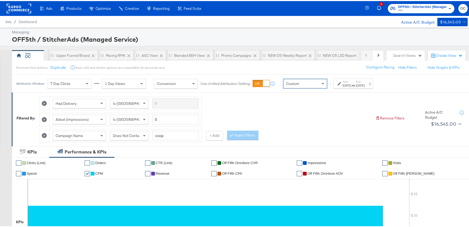
click at [364, 85] on div "Oct 6th 2025" at bounding box center [360, 84] width 9 height 4
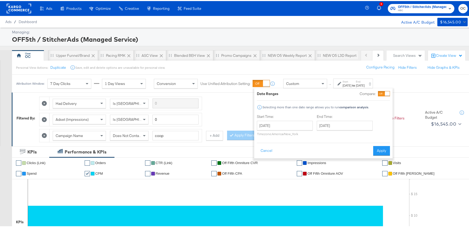
click at [387, 96] on div "Date Ranges Compare: Selecting more than one date range allows you to run compa…" at bounding box center [323, 122] width 133 height 65
click at [387, 94] on div at bounding box center [387, 92] width 5 height 5
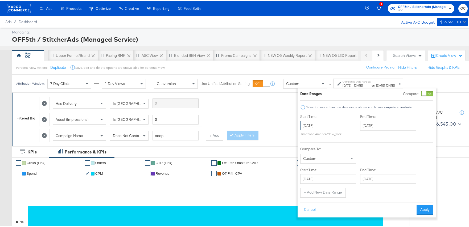
click at [330, 122] on input "October 6th 2025" at bounding box center [328, 125] width 56 height 10
click at [308, 135] on span "‹" at bounding box center [306, 136] width 8 height 8
click at [308, 172] on td "21" at bounding box center [306, 173] width 9 height 7
type input "[DATE]"
click at [375, 129] on input "October 6th 2025" at bounding box center [390, 125] width 56 height 10
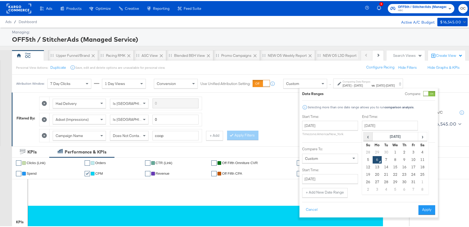
click at [366, 136] on span "‹" at bounding box center [368, 136] width 8 height 8
click at [421, 175] on td "27" at bounding box center [422, 173] width 9 height 7
type input "[DATE]"
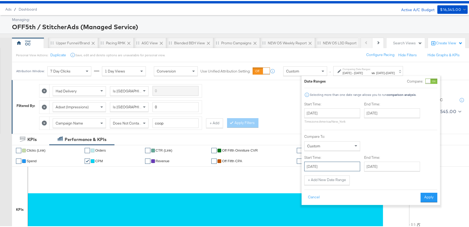
click at [346, 169] on input "October 6th 2025" at bounding box center [332, 166] width 56 height 10
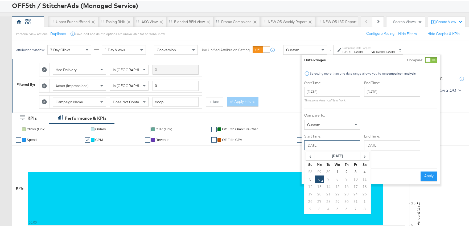
scroll to position [39, 0]
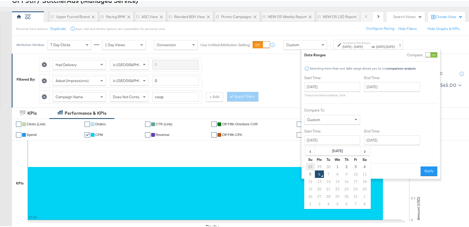
click at [311, 166] on td "28" at bounding box center [310, 165] width 9 height 7
type input "[DATE]"
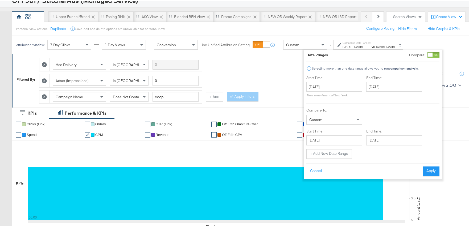
click at [393, 146] on div "Start Time: September 21st 2025 ‹ September 2025 › Su Mo Tu We Th Fr Sa 31 1 2 …" at bounding box center [372, 116] width 133 height 84
click at [396, 142] on input "October 6th 2025" at bounding box center [394, 140] width 56 height 10
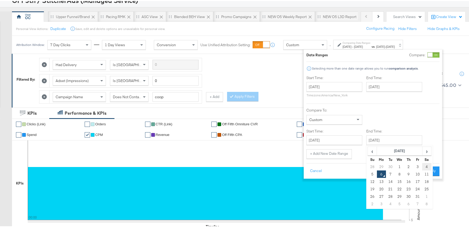
click at [427, 165] on td "4" at bounding box center [426, 165] width 9 height 7
type input "[DATE]"
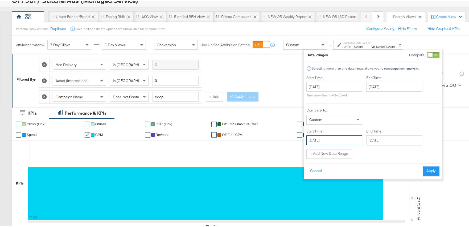
click at [337, 140] on input "[DATE]" at bounding box center [334, 140] width 56 height 10
click at [428, 173] on button "Apply" at bounding box center [430, 171] width 17 height 10
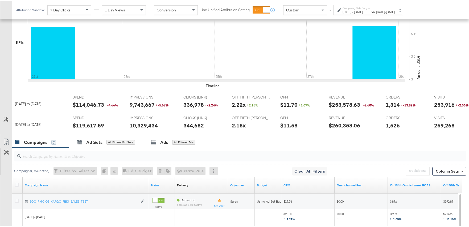
scroll to position [181, 0]
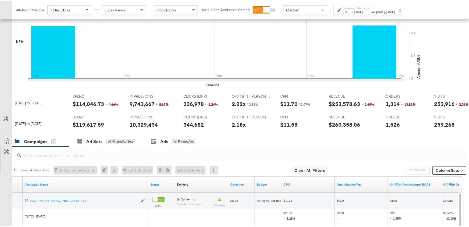
click at [393, 7] on div "Comparing Date Ranges: Sep 21st 2025 - Sep 27th 2025 vs Sep 28th 2025 - Oct 4th…" at bounding box center [368, 9] width 52 height 8
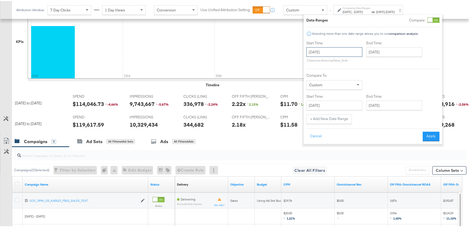
click at [343, 51] on input "[DATE]" at bounding box center [334, 51] width 56 height 10
click at [320, 135] on button "Cancel" at bounding box center [315, 136] width 19 height 10
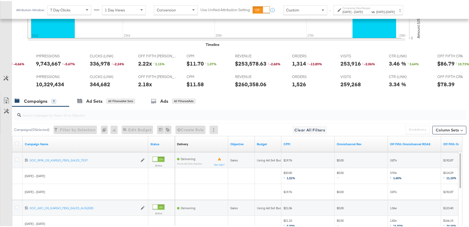
scroll to position [0, 109]
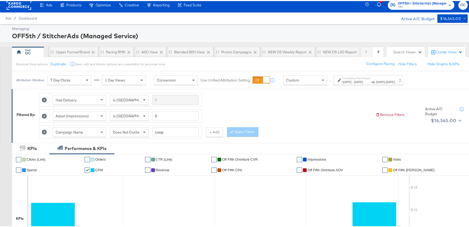
scroll to position [105, 0]
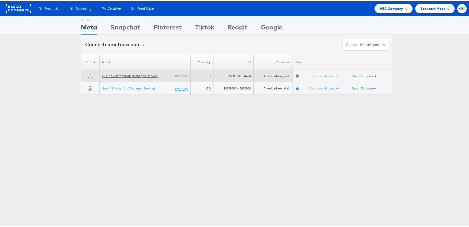
click at [118, 74] on link "OFF5th / StitcherAds (Managed Service)" at bounding box center [130, 75] width 56 height 4
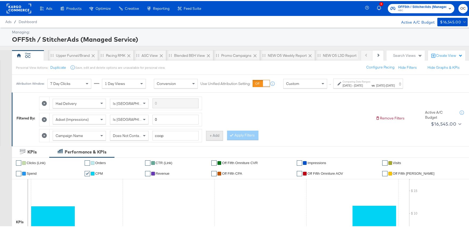
click at [208, 138] on button "+ Add" at bounding box center [214, 135] width 17 height 10
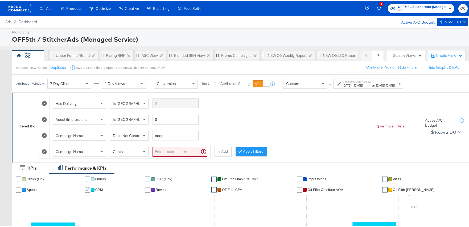
click at [175, 150] on input "search" at bounding box center [179, 151] width 55 height 10
type input "store"
click at [233, 153] on button "Apply Filters" at bounding box center [242, 151] width 31 height 10
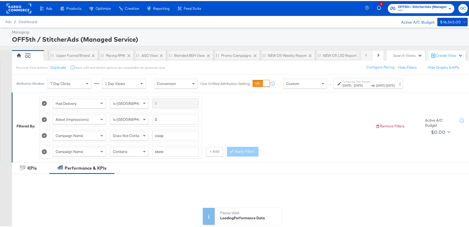
click at [363, 86] on span "[DATE]" at bounding box center [358, 84] width 9 height 4
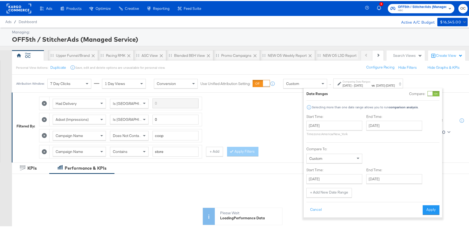
click at [428, 93] on div at bounding box center [430, 92] width 5 height 5
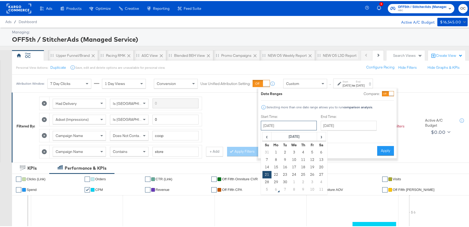
click at [305, 125] on input "[DATE]" at bounding box center [289, 125] width 56 height 10
click at [295, 151] on td "3" at bounding box center [293, 151] width 9 height 7
type input "[DATE]"
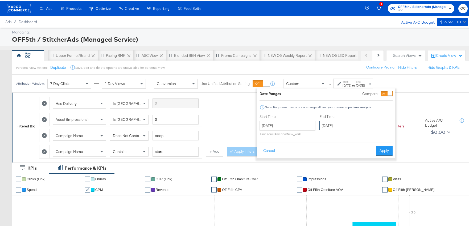
click at [348, 127] on input "[DATE]" at bounding box center [347, 125] width 56 height 10
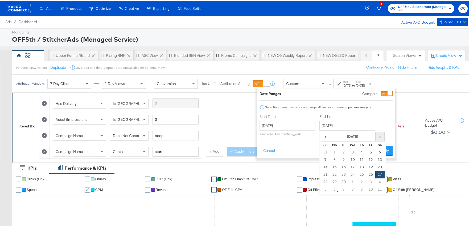
click at [381, 136] on span "›" at bounding box center [380, 136] width 8 height 8
click at [372, 151] on td "3" at bounding box center [370, 151] width 9 height 7
type input "[DATE]"
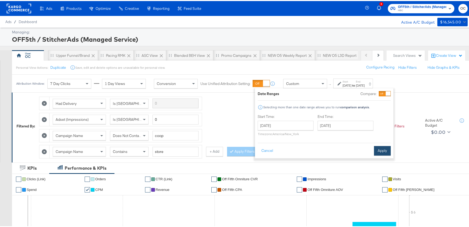
click at [385, 148] on button "Apply" at bounding box center [382, 150] width 17 height 10
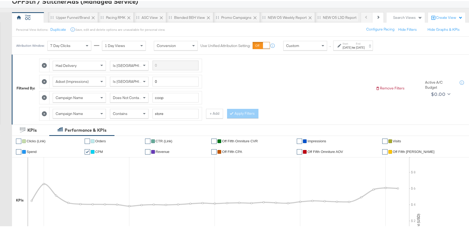
scroll to position [32, 0]
